Goal: Task Accomplishment & Management: Complete application form

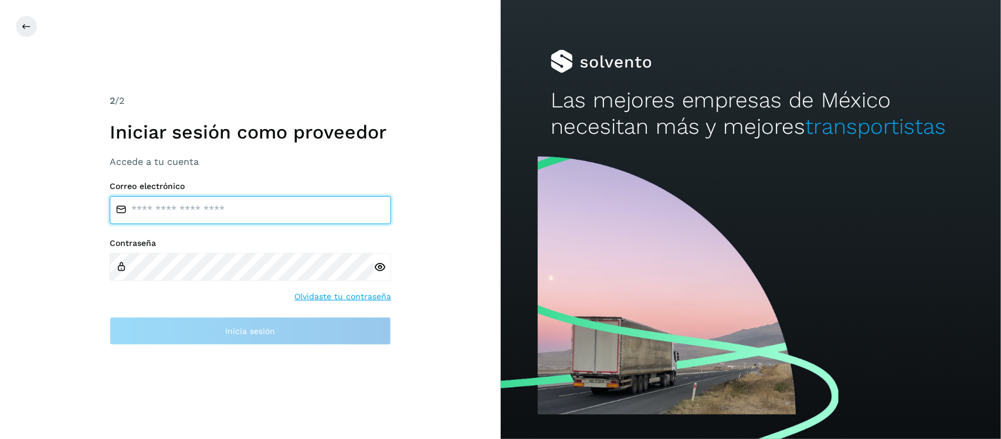
type input "**********"
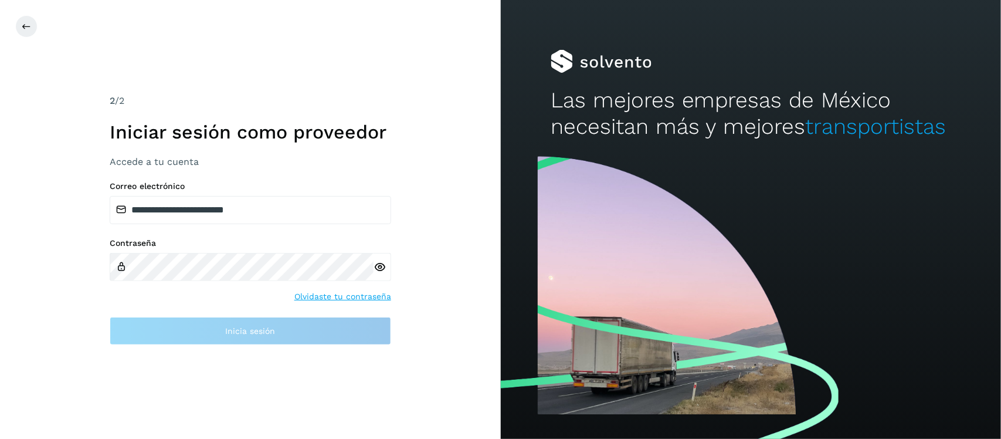
click at [377, 273] on div at bounding box center [383, 267] width 18 height 28
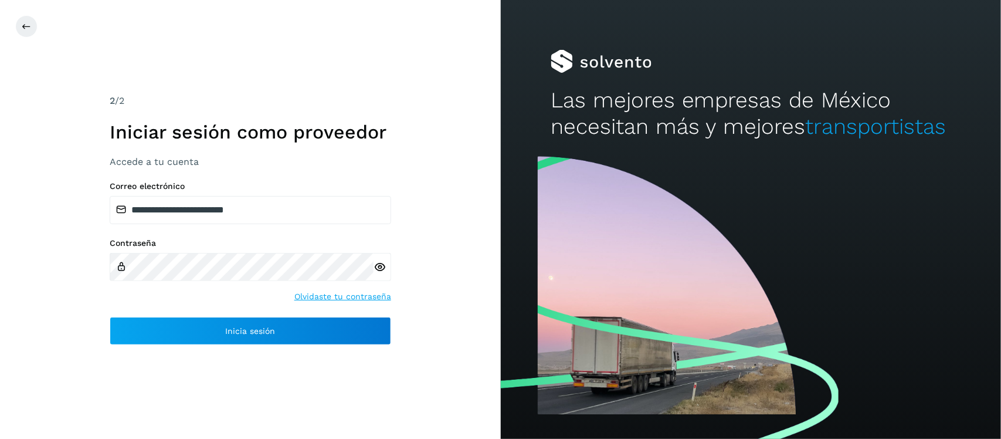
click at [379, 267] on icon at bounding box center [380, 267] width 12 height 12
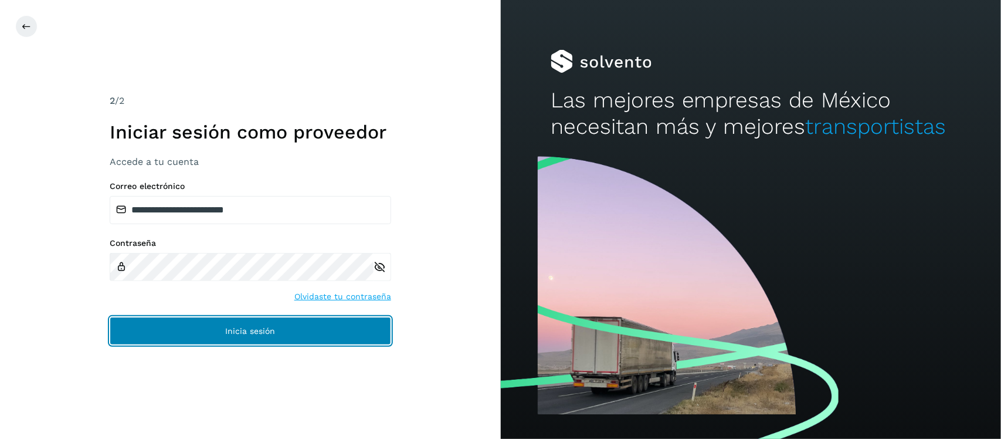
click at [279, 331] on button "Inicia sesión" at bounding box center [251, 331] width 282 height 28
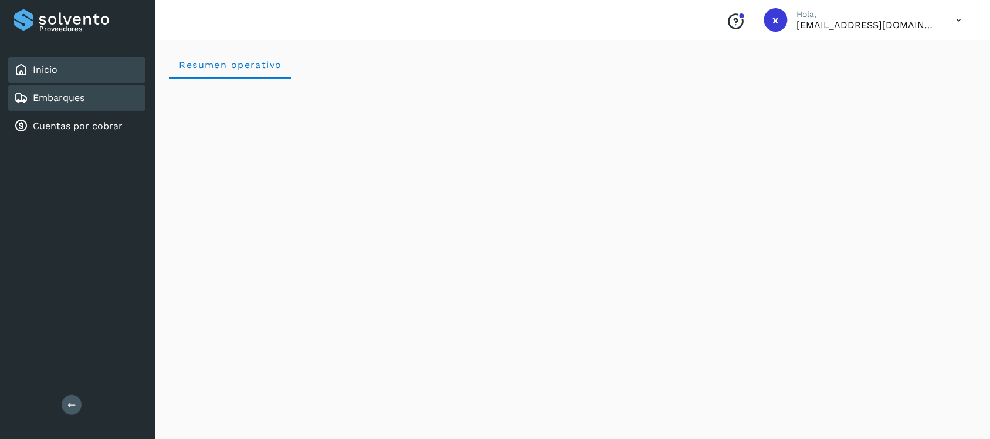
click at [83, 94] on link "Embarques" at bounding box center [59, 97] width 52 height 11
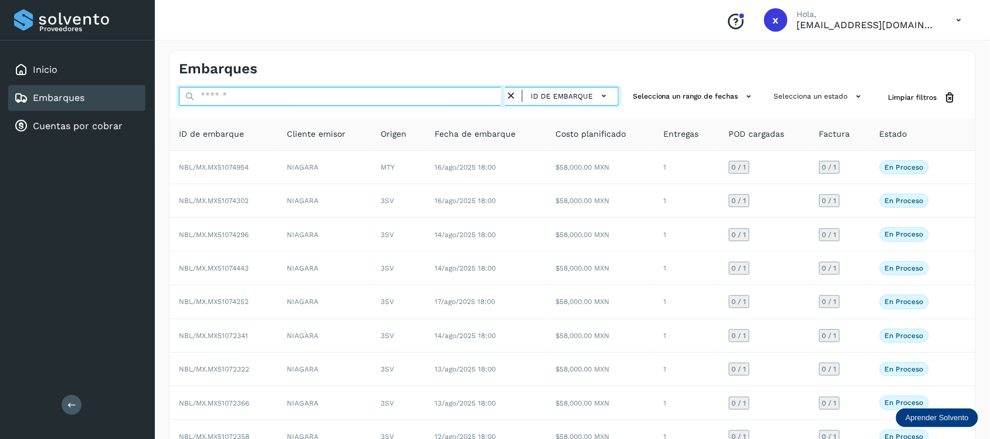
click at [276, 99] on input "text" at bounding box center [342, 96] width 326 height 19
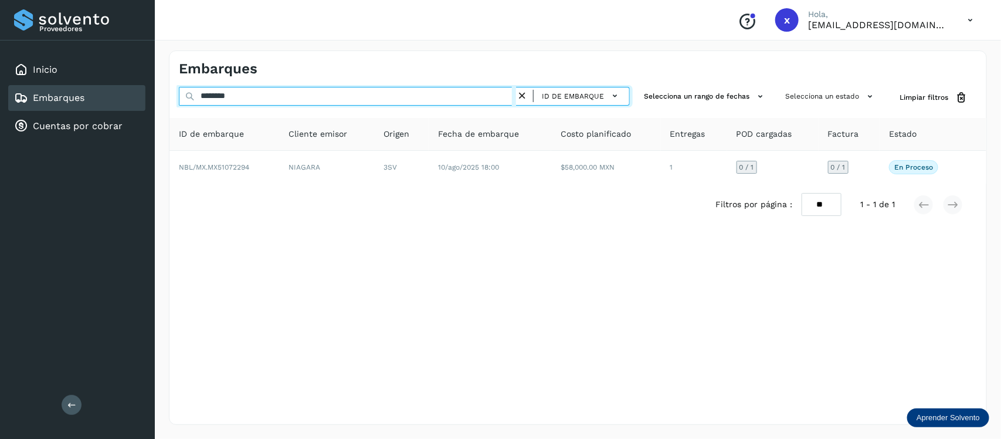
type input "********"
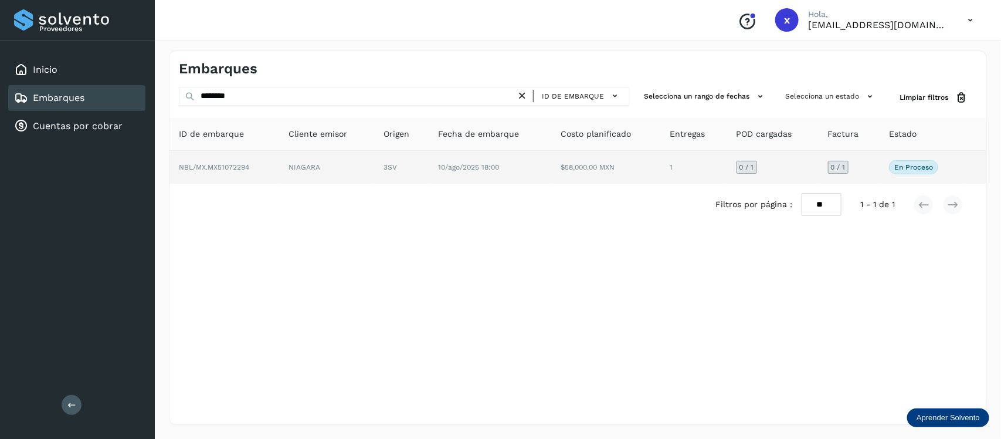
click at [241, 167] on span "NBL/MX.MX51072294" at bounding box center [214, 167] width 70 height 8
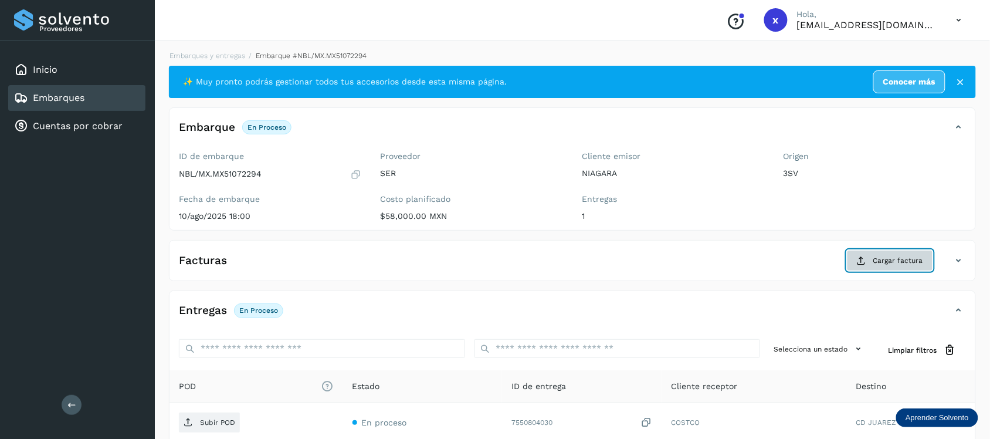
click at [877, 261] on span "Cargar factura" at bounding box center [898, 260] width 50 height 11
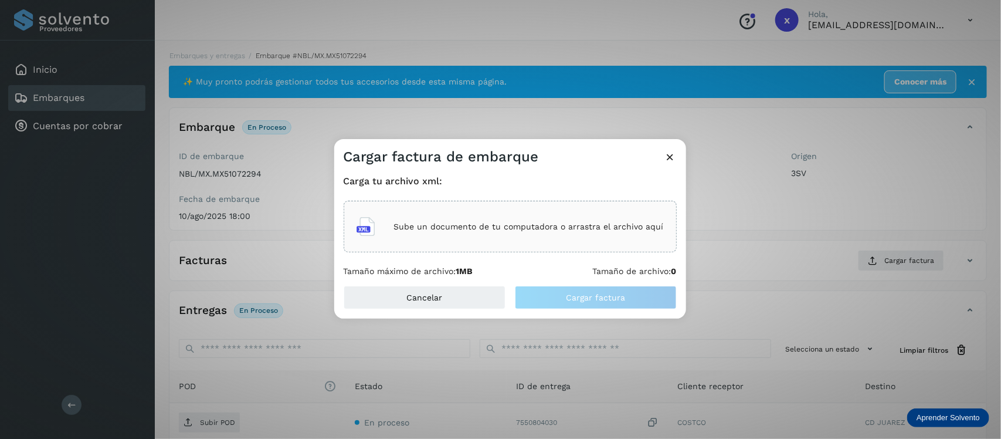
click at [467, 231] on p "Sube un documento de tu computadora o arrastra el archivo aquí" at bounding box center [529, 227] width 270 height 10
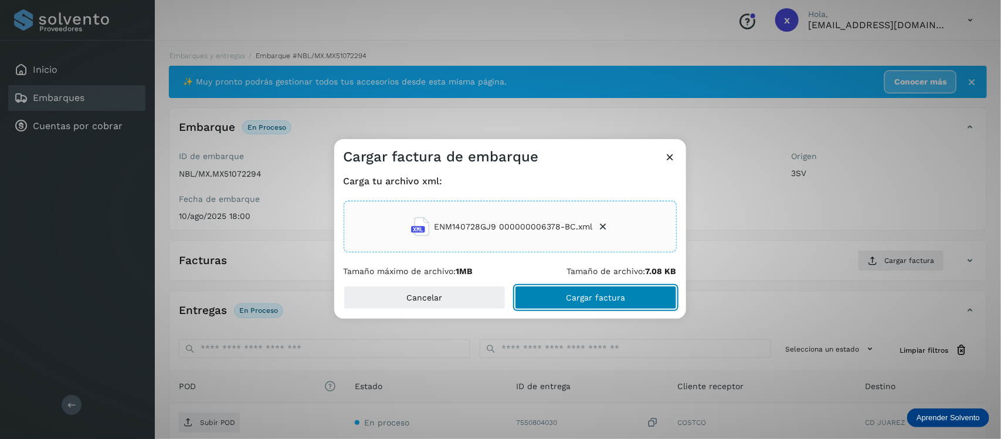
click at [593, 292] on button "Cargar factura" at bounding box center [596, 297] width 162 height 23
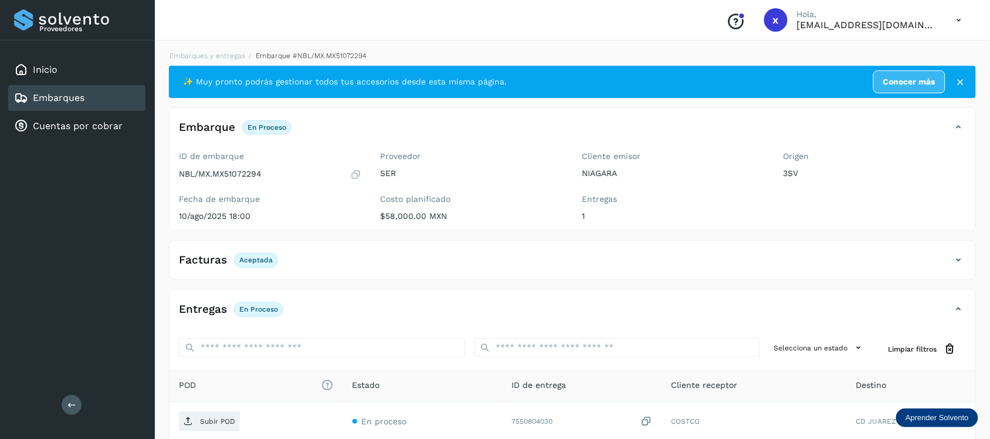
scroll to position [117, 0]
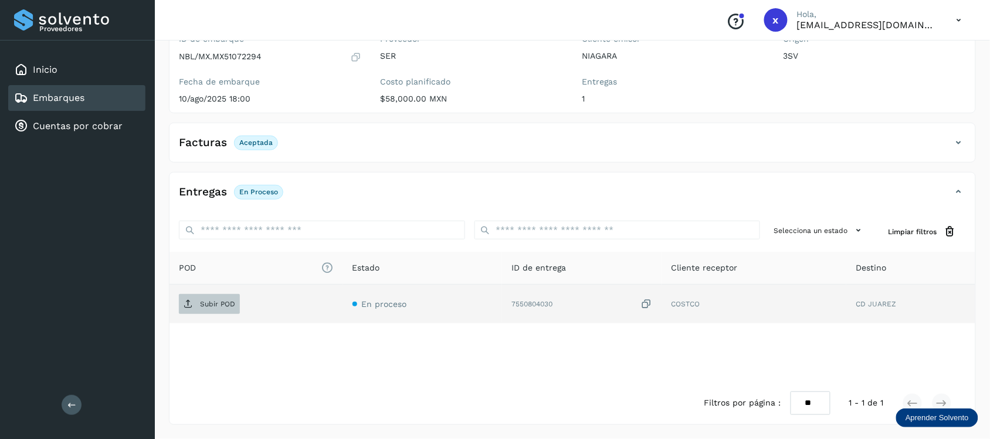
click at [207, 306] on p "Subir POD" at bounding box center [217, 304] width 35 height 8
